Goal: Check status

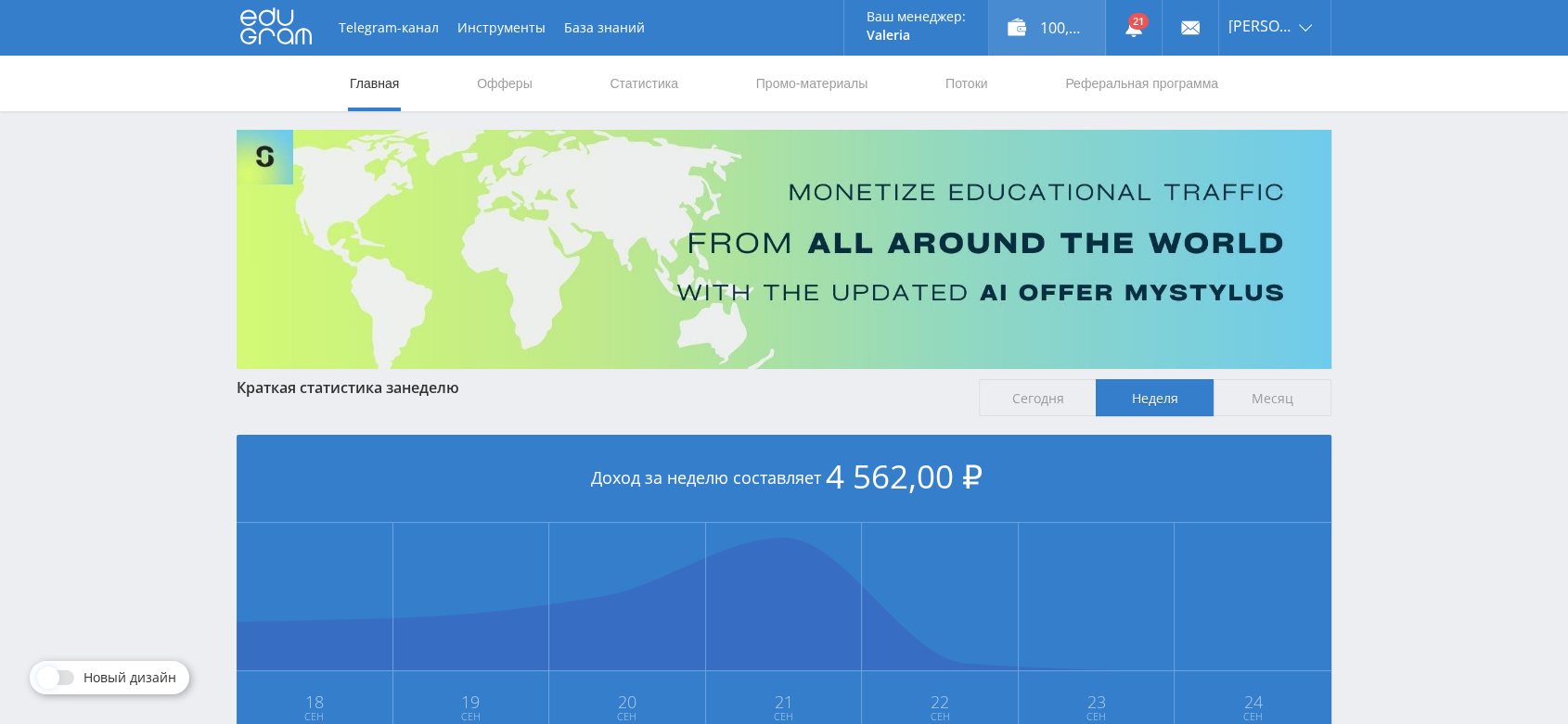
click at [1049, 28] on div "100,00 ₽" at bounding box center [1047, 28] width 116 height 56
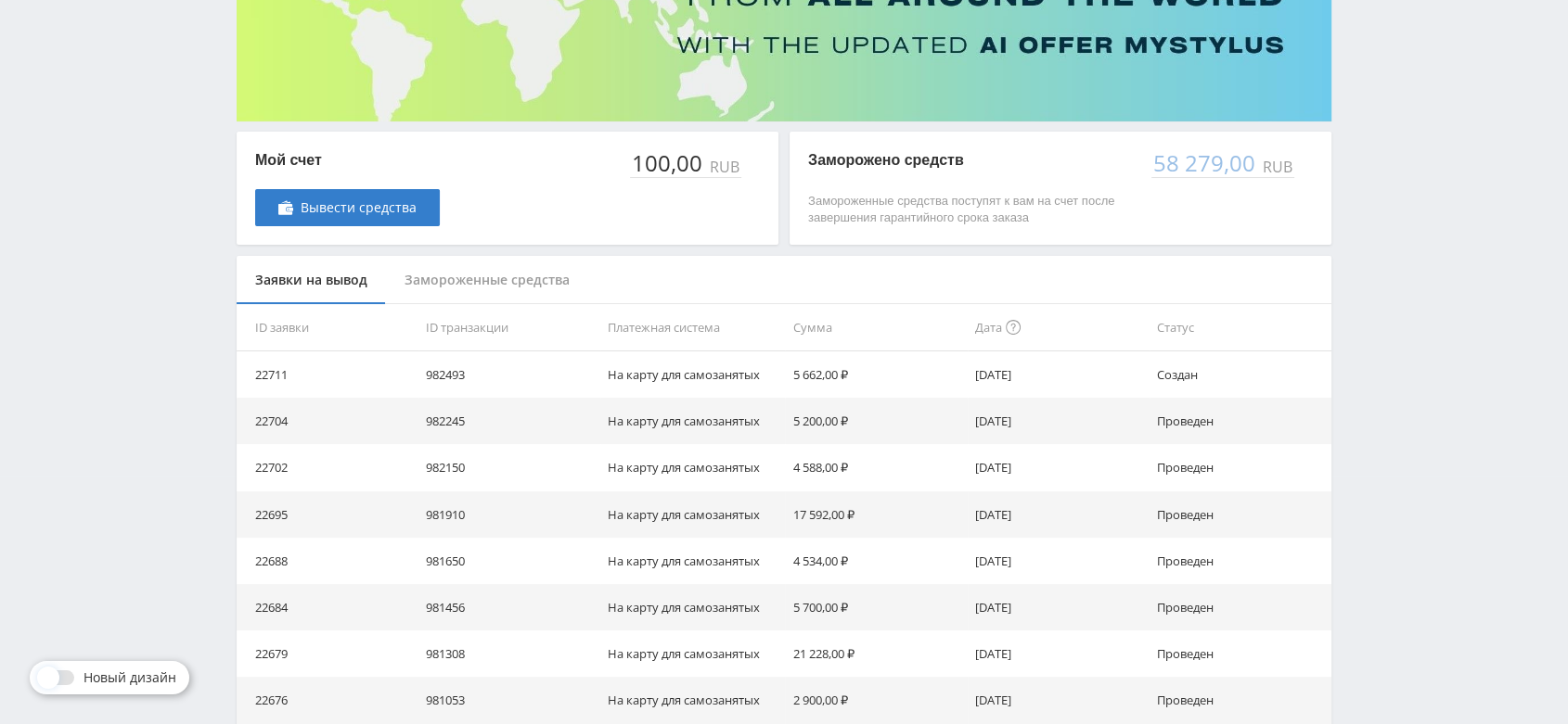
scroll to position [309, 0]
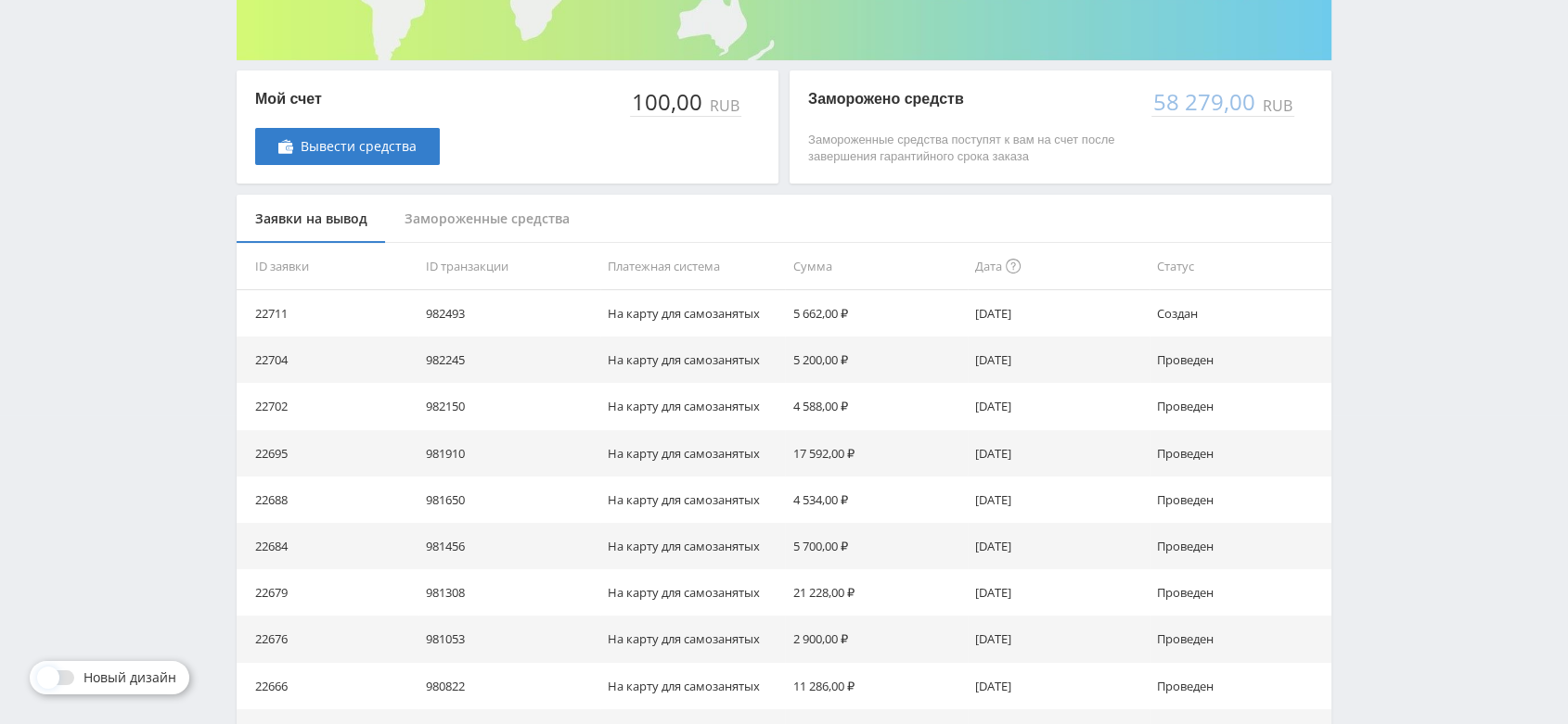
click at [538, 219] on div "Замороженные средства" at bounding box center [487, 219] width 203 height 49
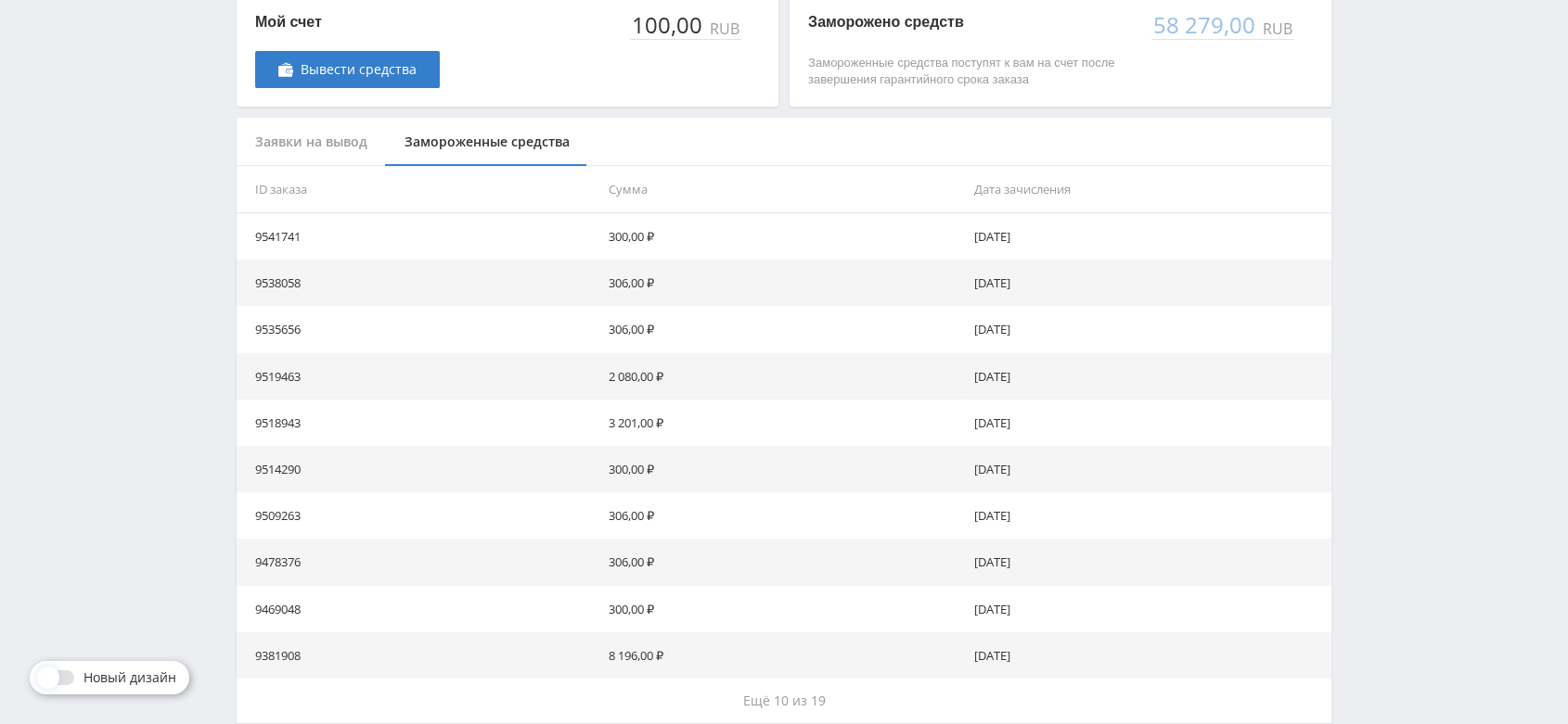
scroll to position [477, 0]
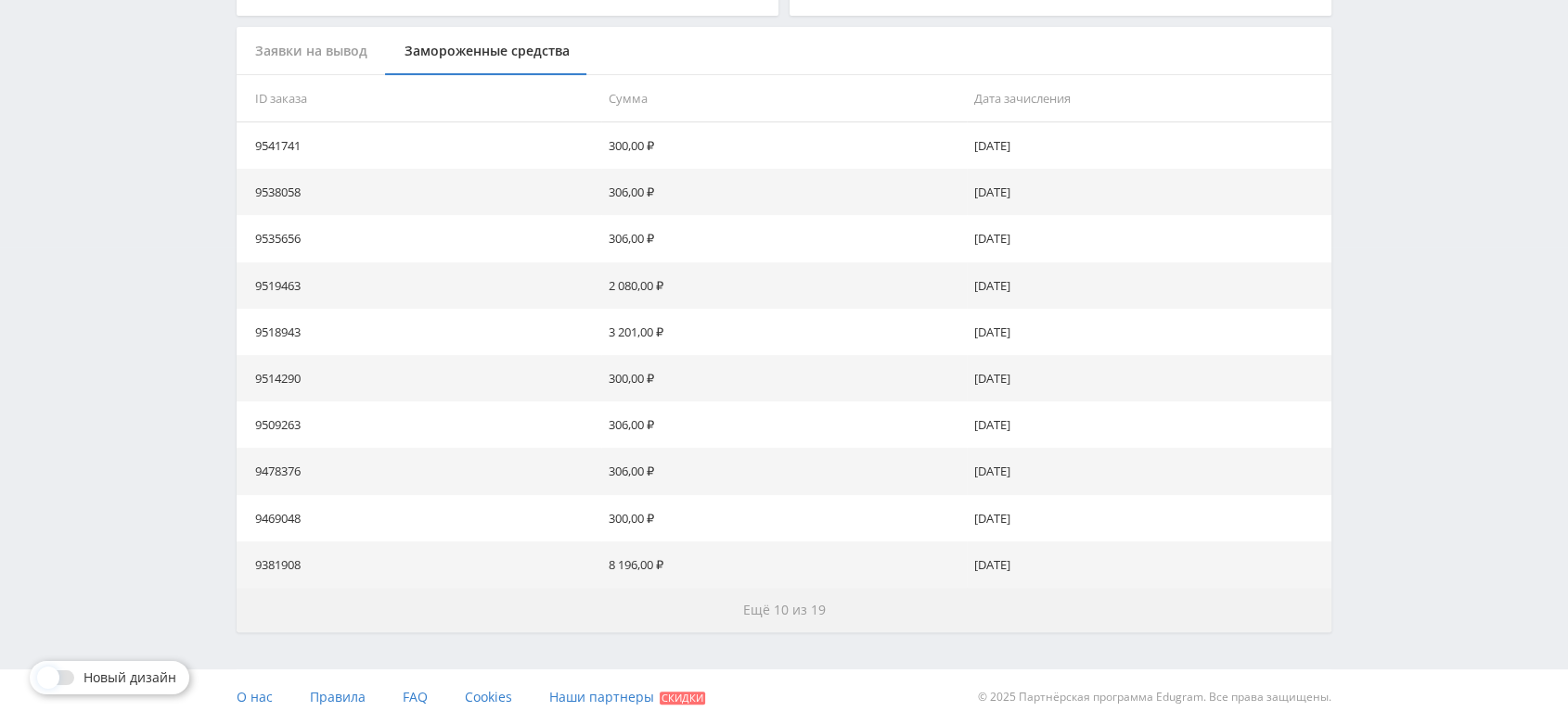
click at [778, 621] on button "Ещё 10 из 19" at bounding box center [784, 610] width 1095 height 44
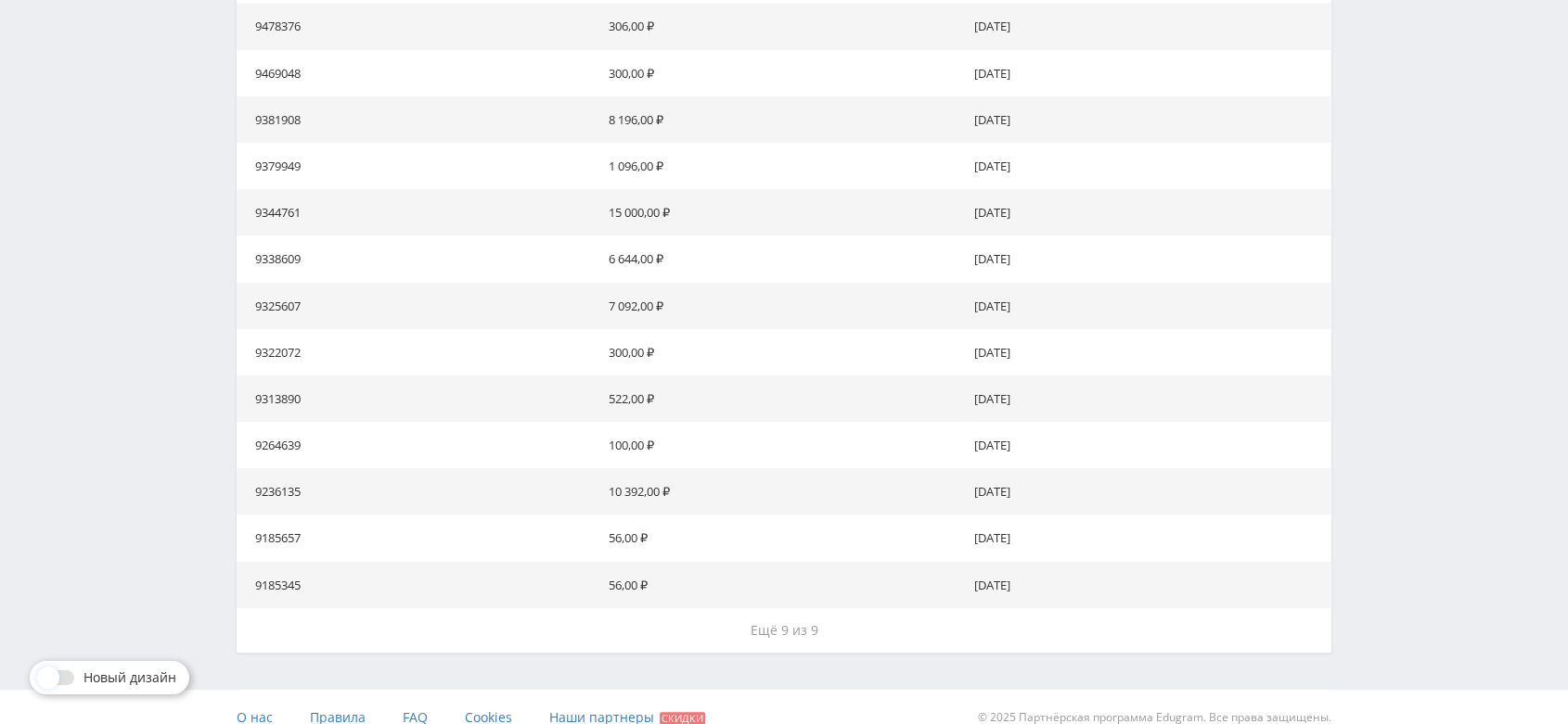
scroll to position [942, 0]
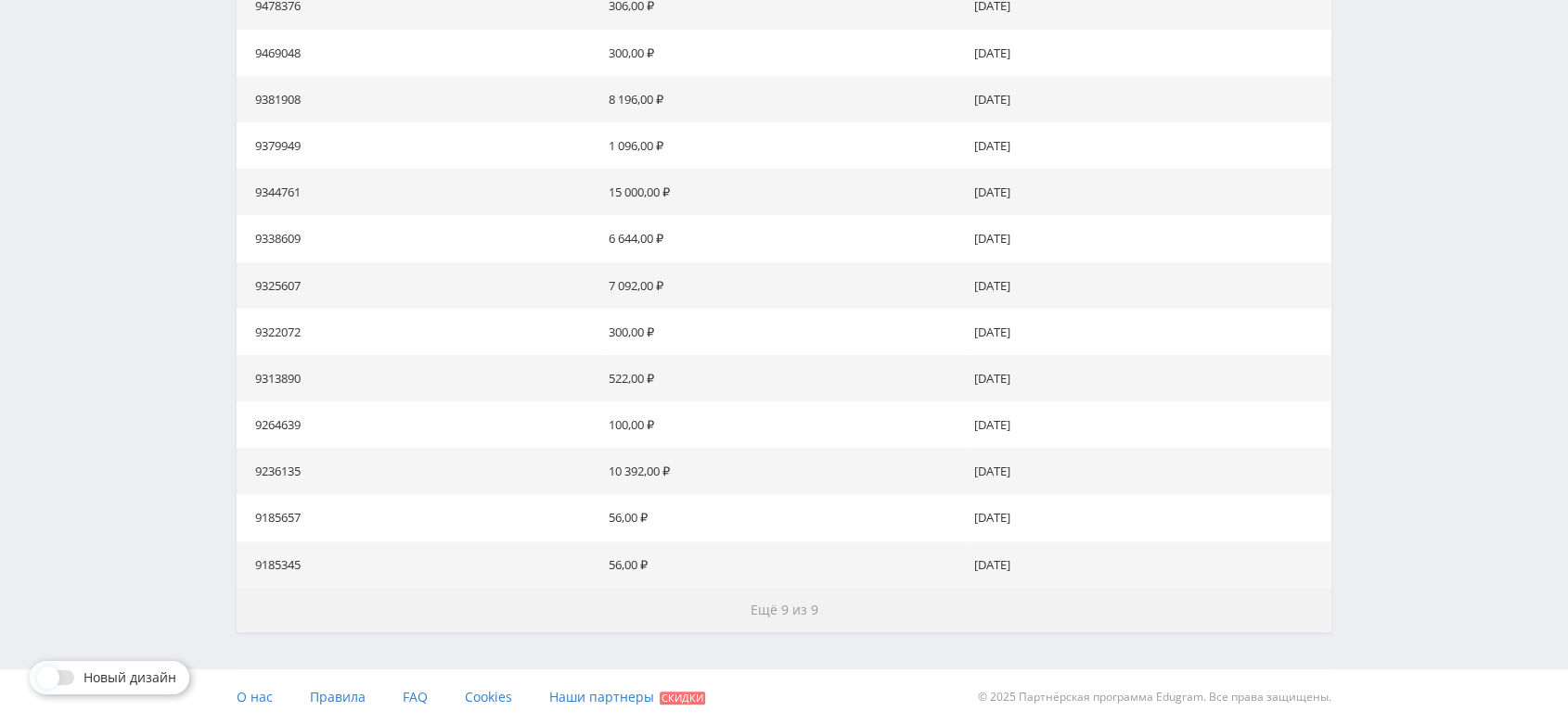
click at [779, 614] on span "Ещё 9 из 9" at bounding box center [784, 610] width 68 height 17
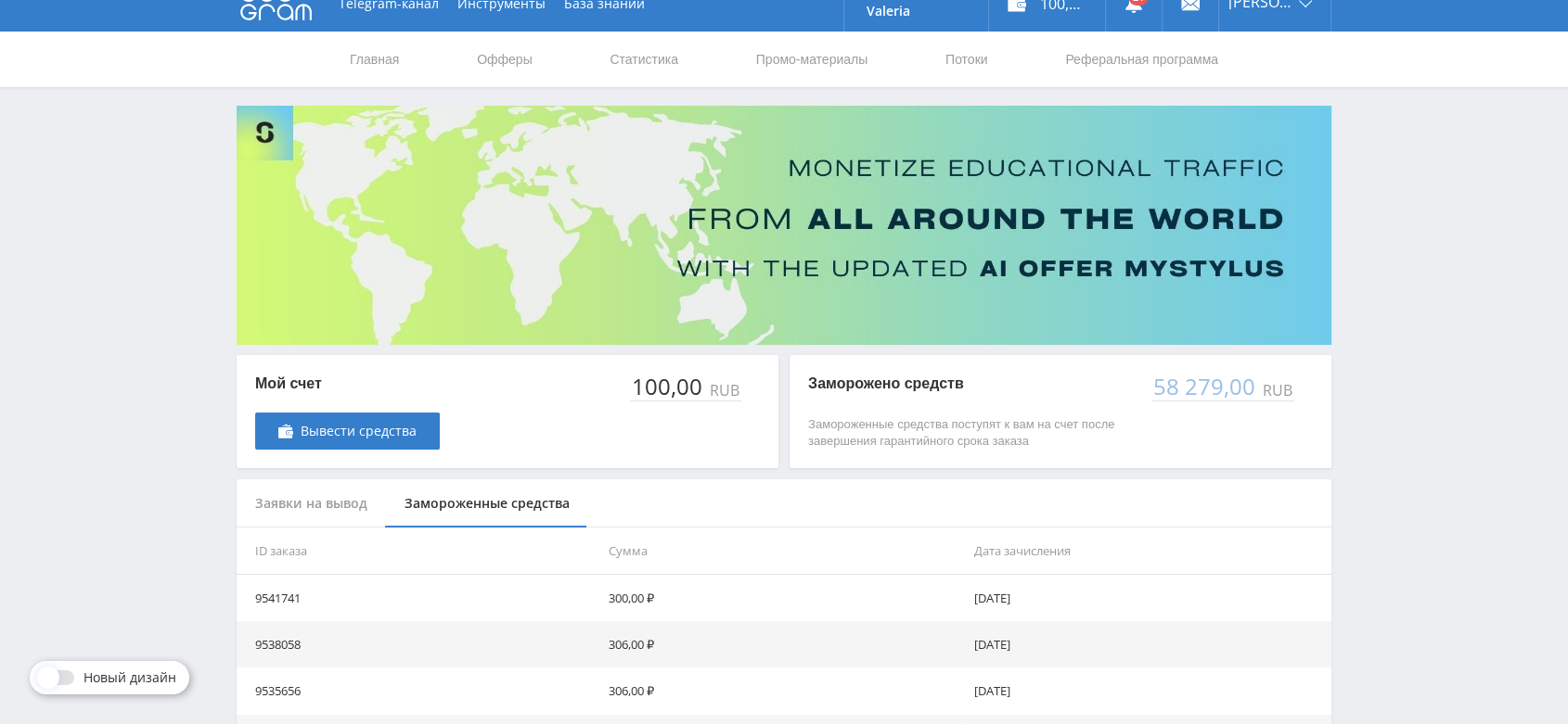
scroll to position [0, 0]
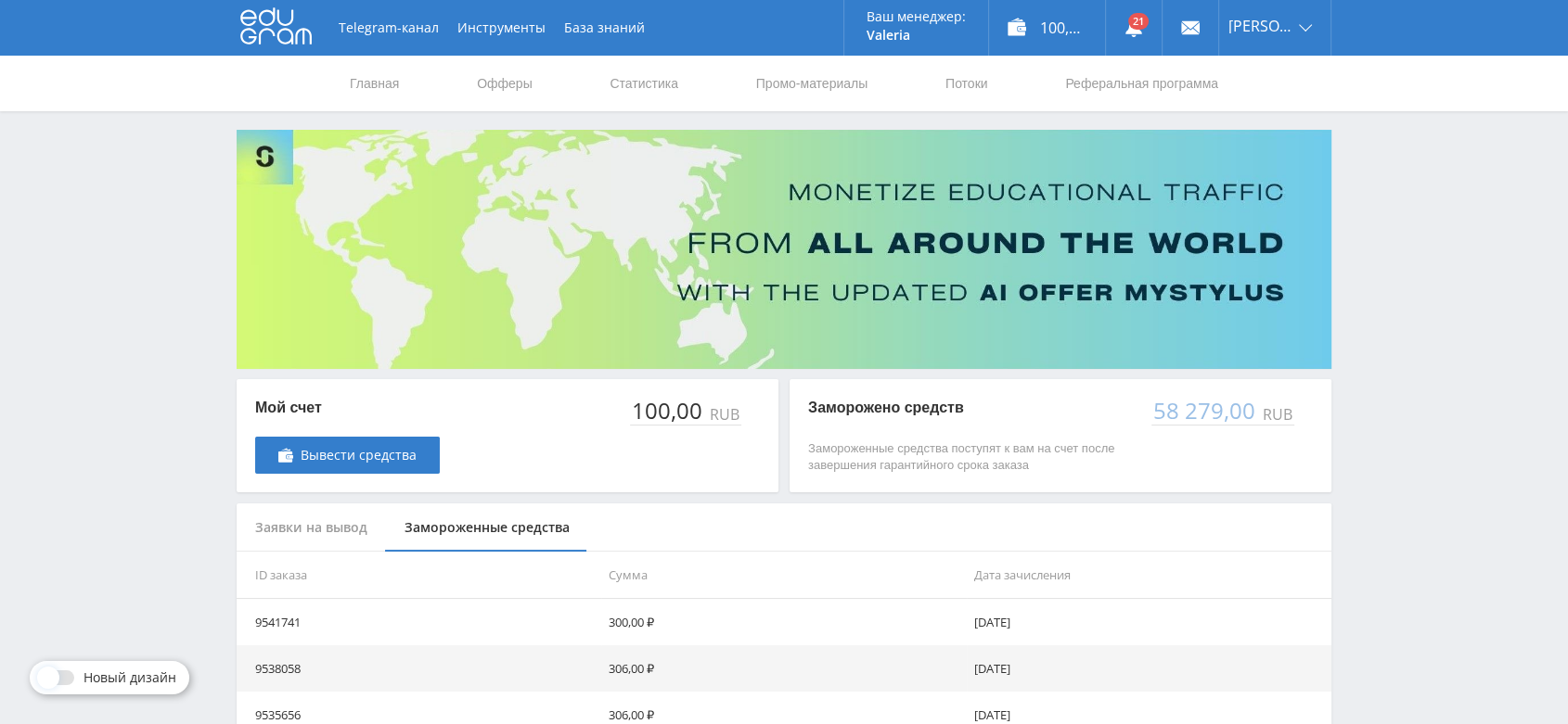
click at [282, 19] on icon at bounding box center [276, 26] width 71 height 37
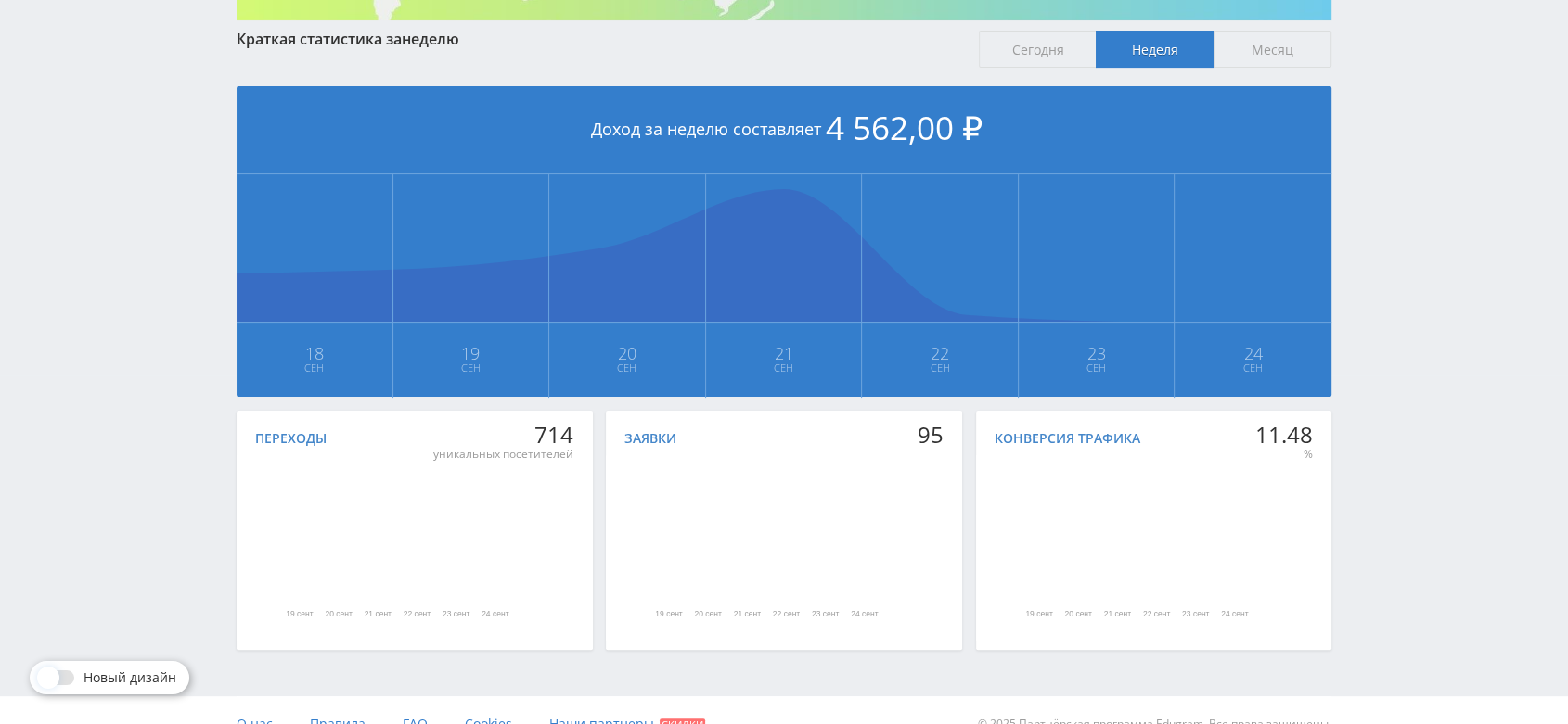
scroll to position [376, 0]
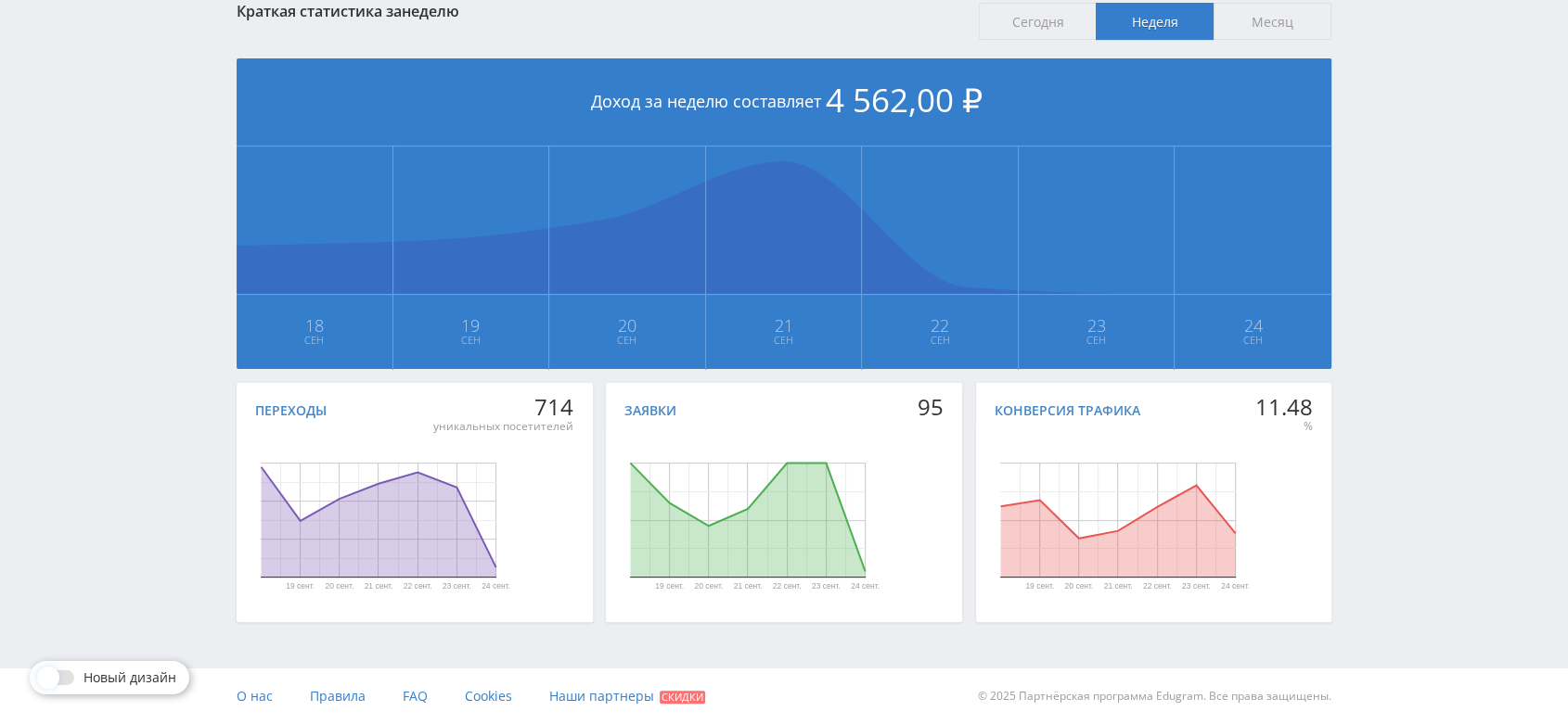
click at [1260, 24] on span "Месяц" at bounding box center [1271, 21] width 118 height 37
click at [0, 0] on input "Месяц" at bounding box center [0, 0] width 0 height 0
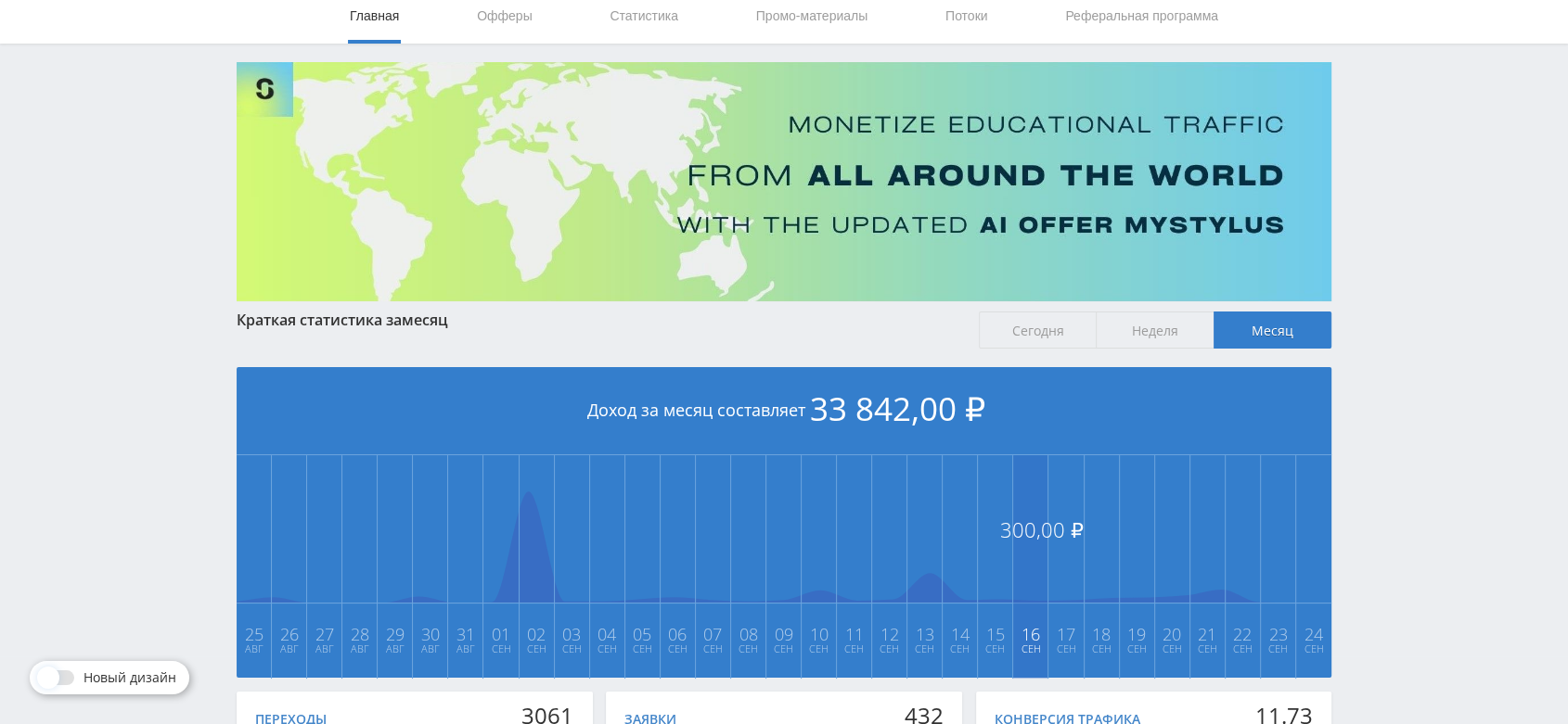
scroll to position [0, 0]
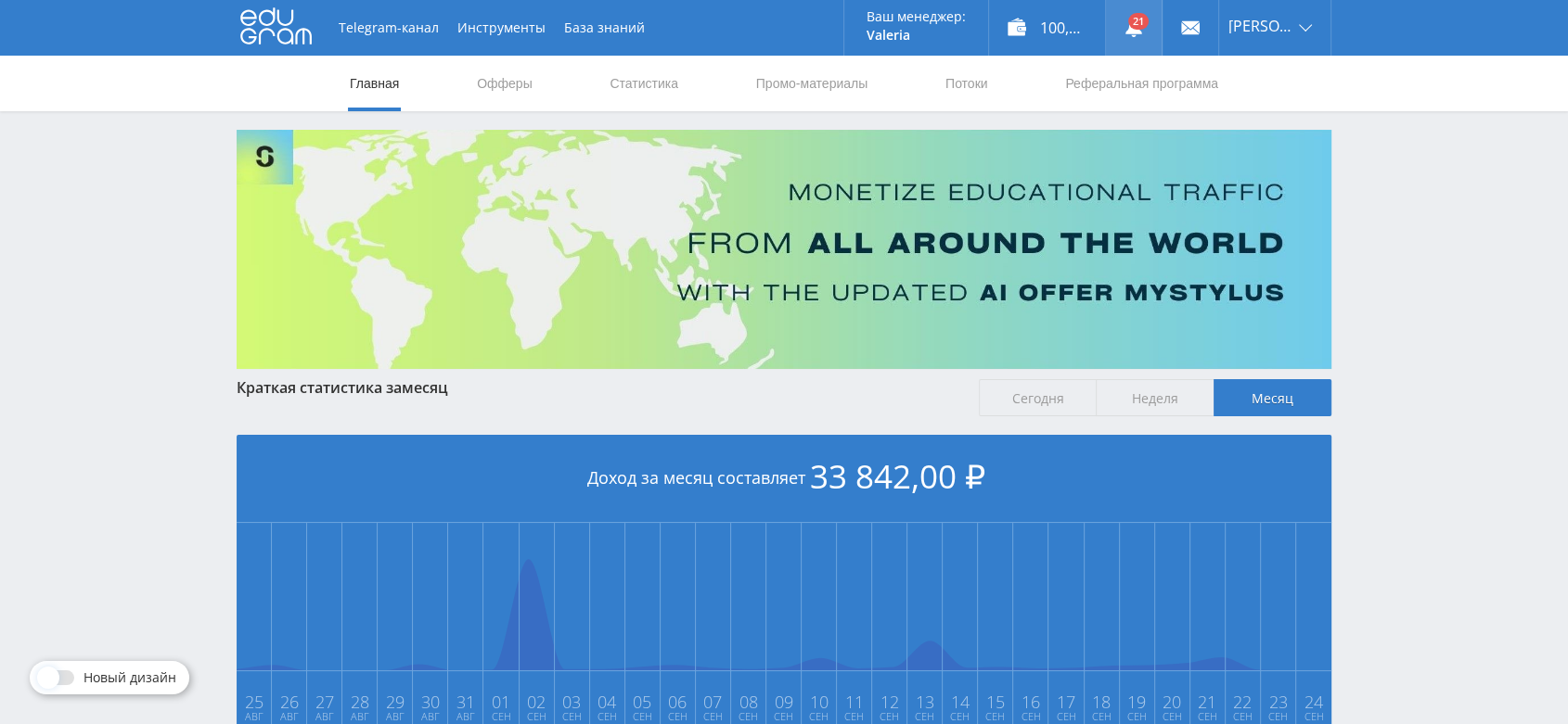
click at [1154, 26] on link at bounding box center [1133, 28] width 56 height 56
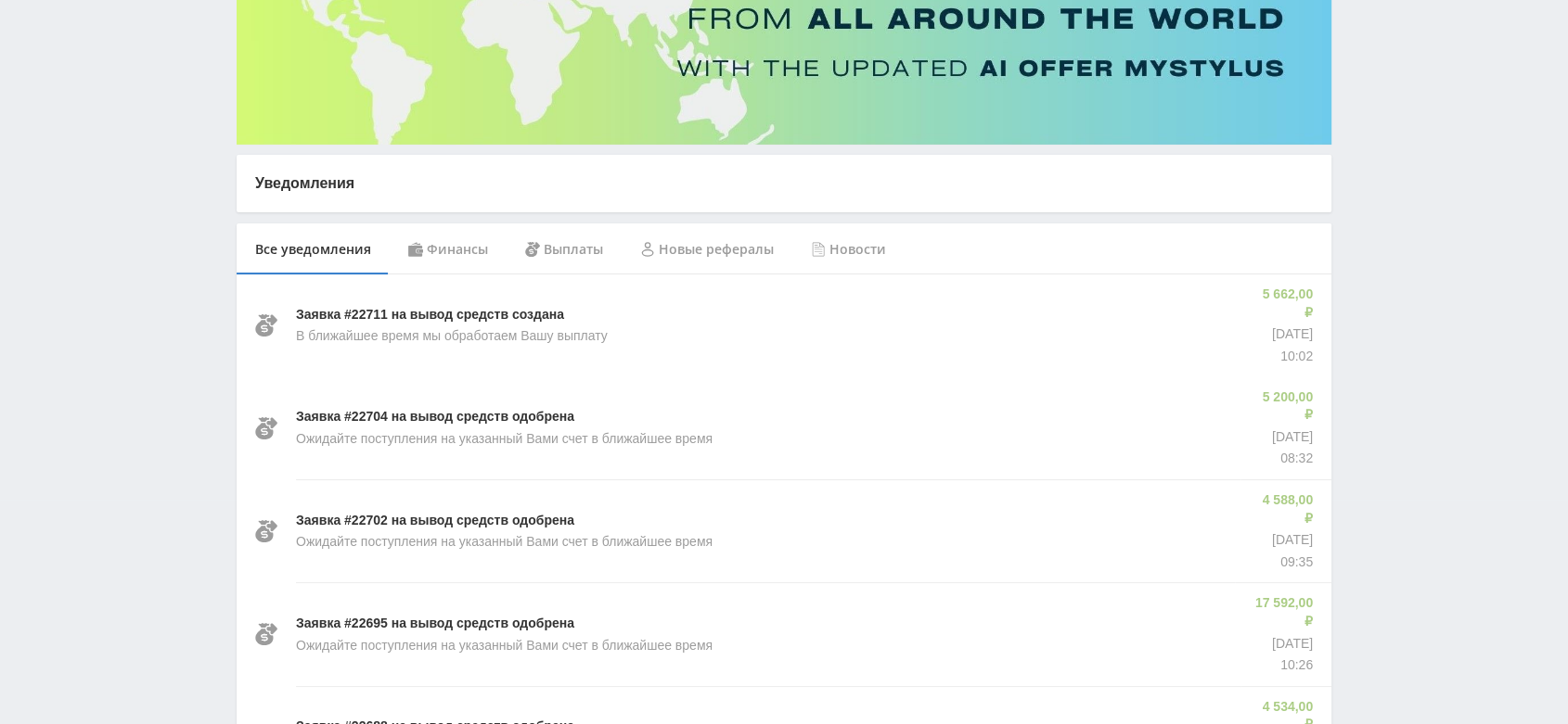
scroll to position [179, 0]
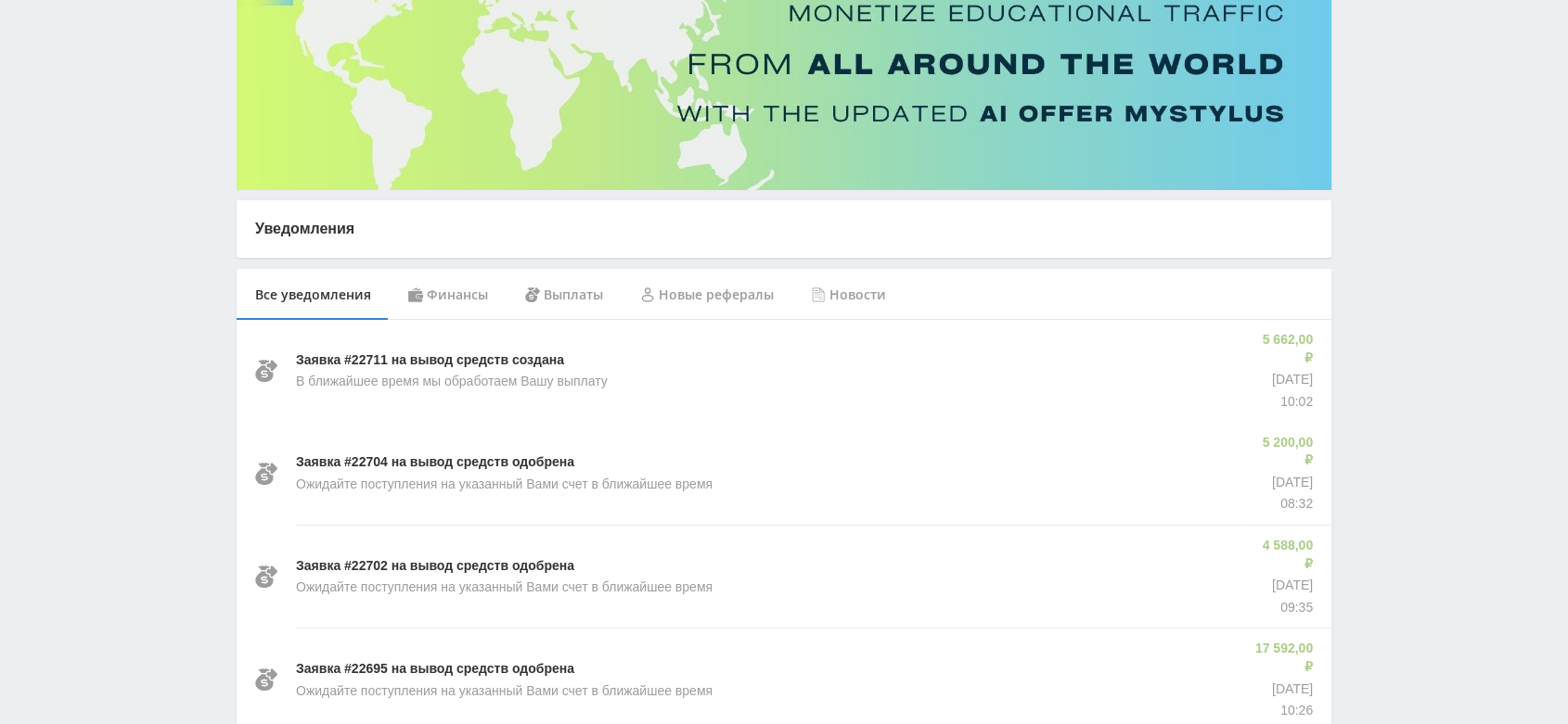
click at [458, 299] on div "Финансы" at bounding box center [448, 295] width 117 height 52
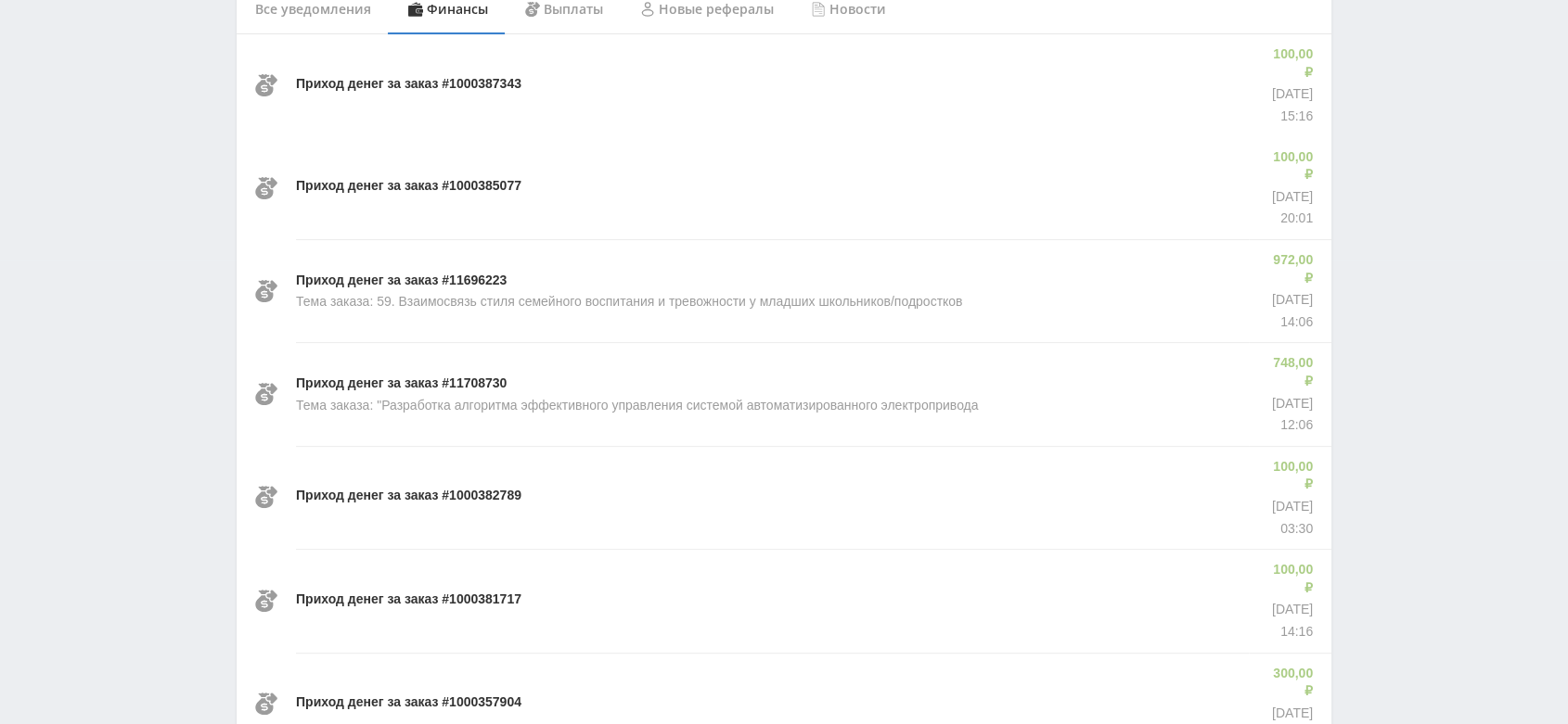
scroll to position [52, 0]
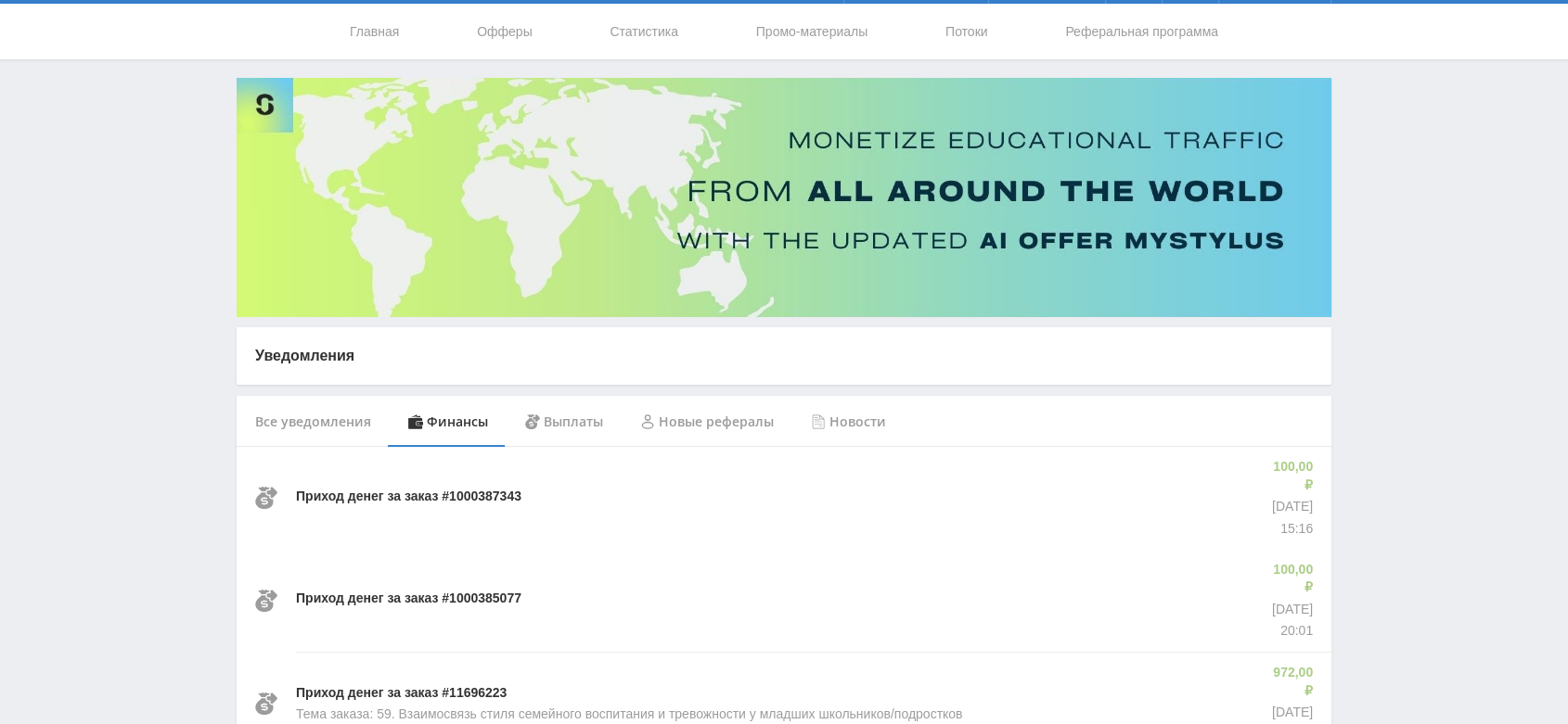
click at [723, 423] on div "Новые рефералы" at bounding box center [707, 422] width 171 height 52
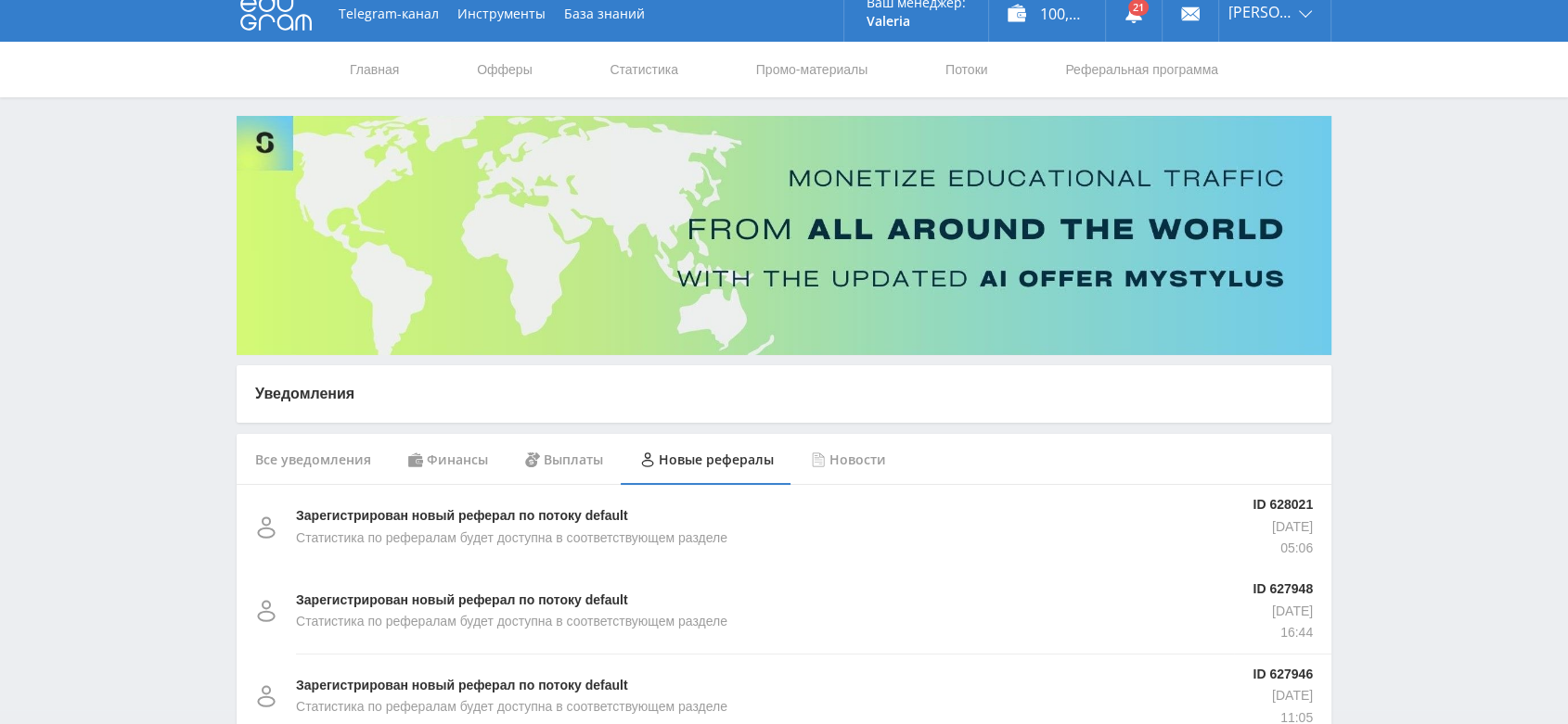
scroll to position [12, 0]
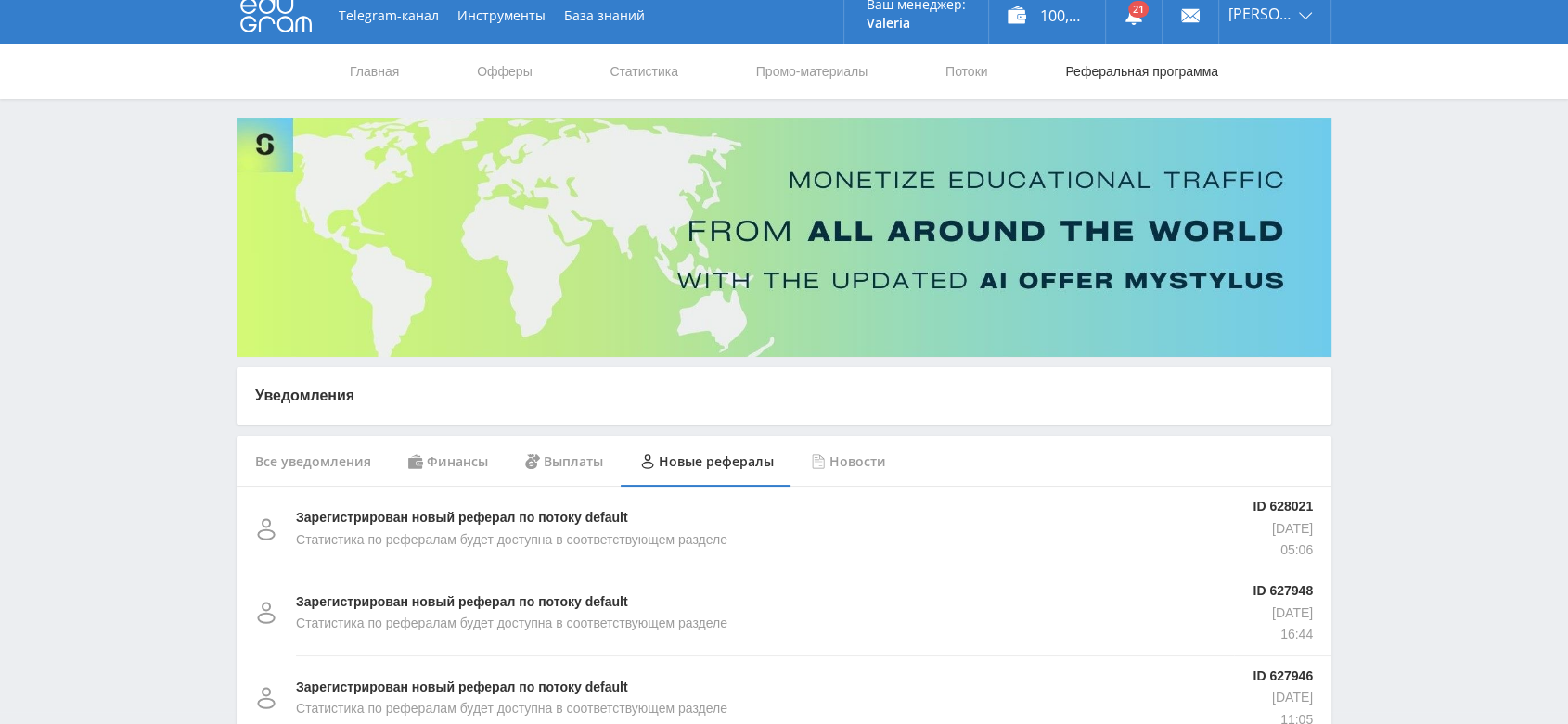
click at [1102, 68] on link "Реферальная программа" at bounding box center [1141, 71] width 157 height 56
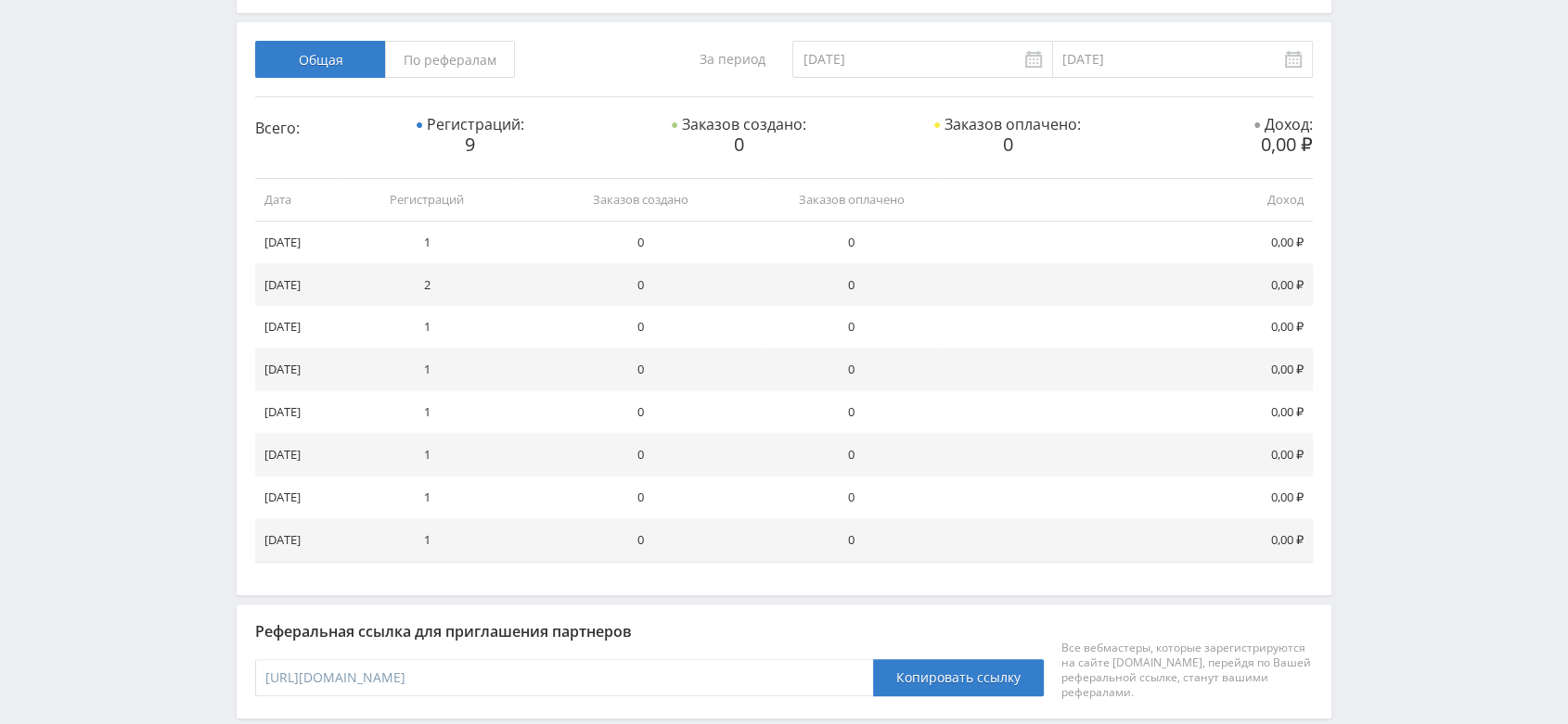
scroll to position [374, 0]
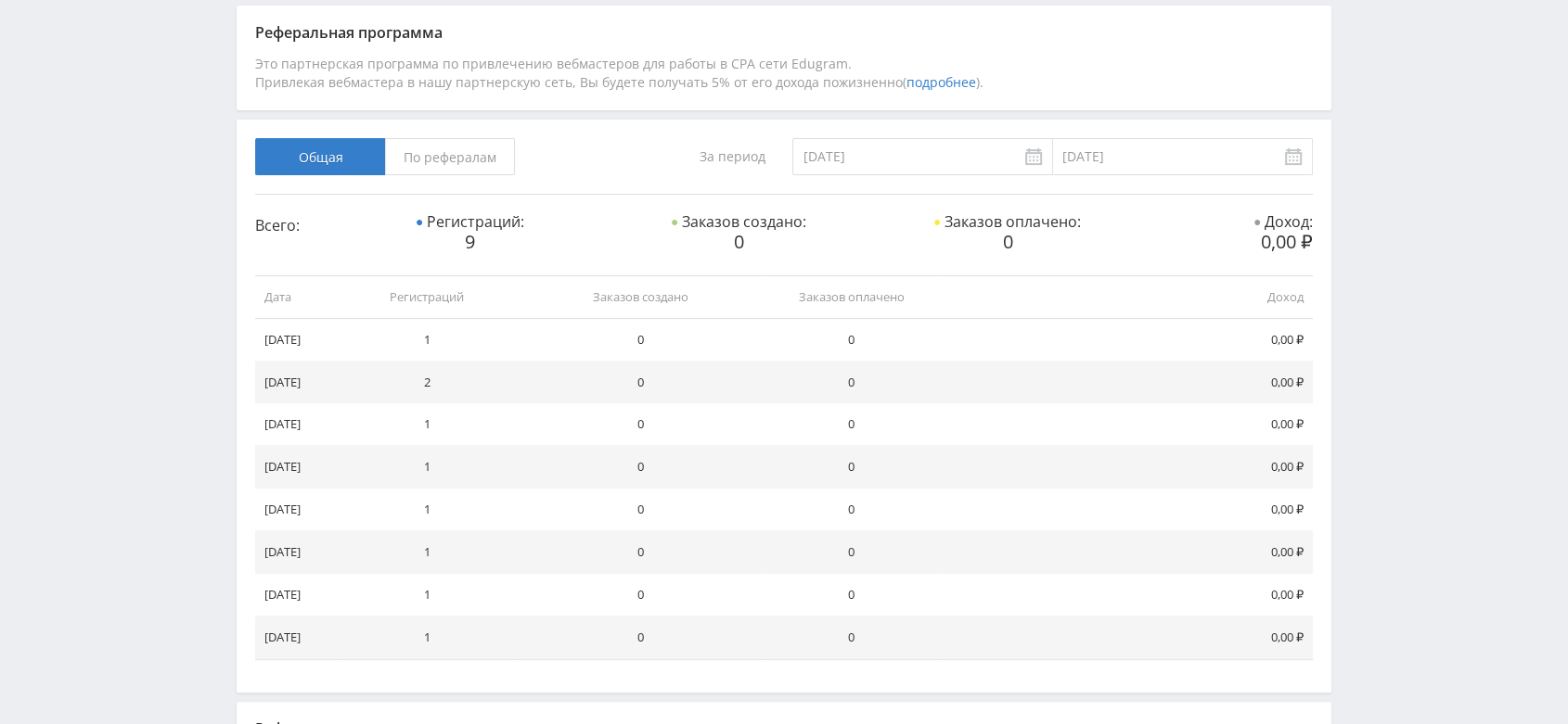
click at [477, 149] on span "По рефералам" at bounding box center [449, 157] width 130 height 37
click at [0, 0] on input "По рефералам" at bounding box center [0, 0] width 0 height 0
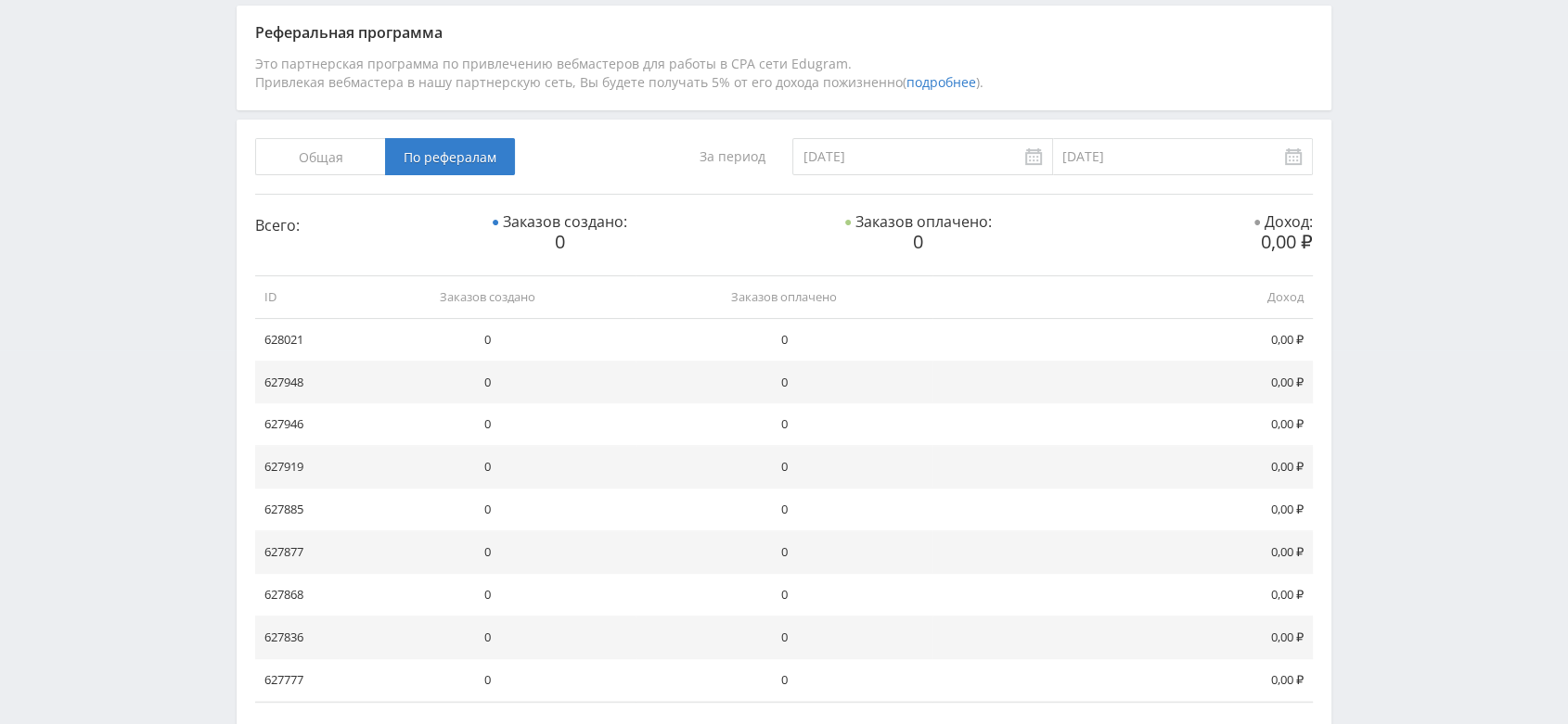
click at [338, 147] on span "Общая" at bounding box center [320, 157] width 130 height 37
click at [0, 0] on input "Общая" at bounding box center [0, 0] width 0 height 0
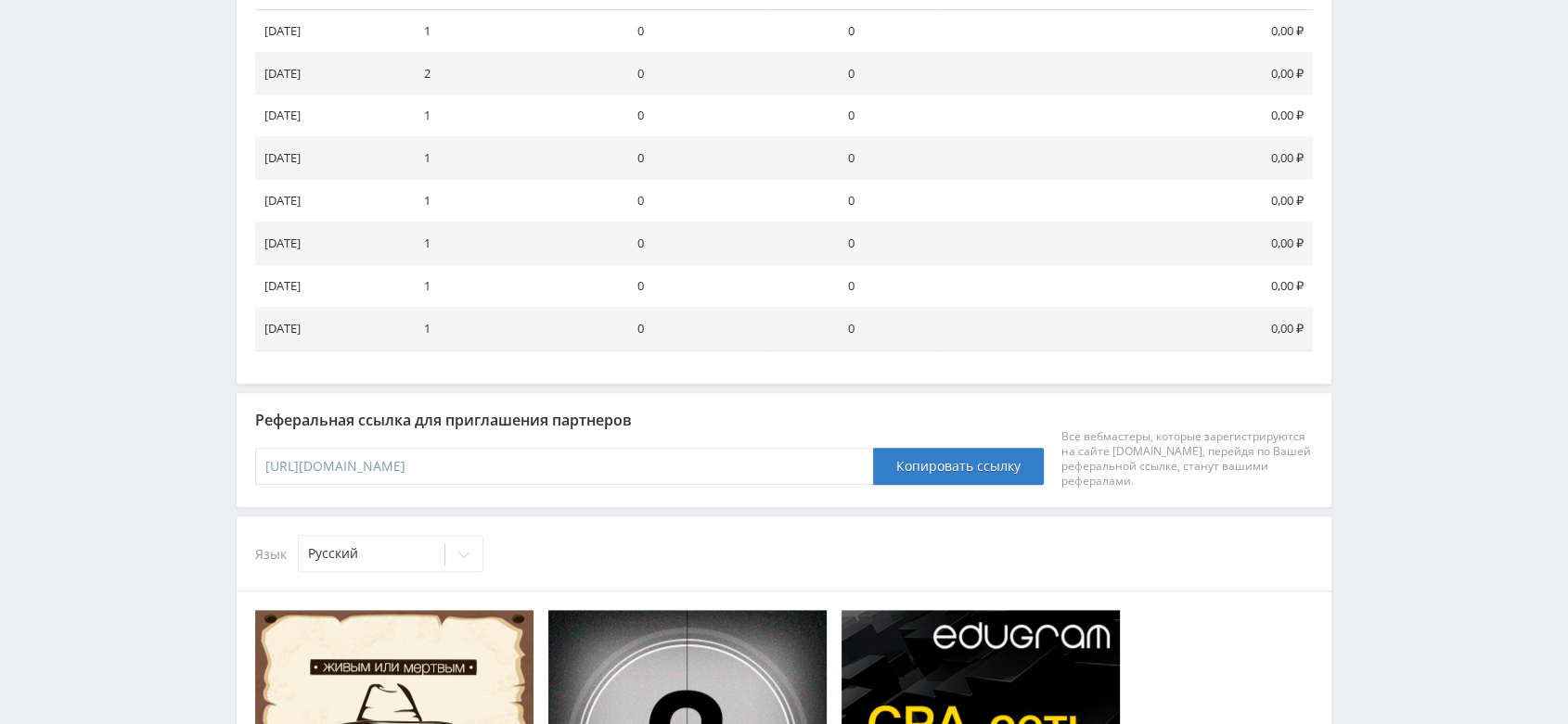
scroll to position [271, 0]
